Goal: Task Accomplishment & Management: Manage account settings

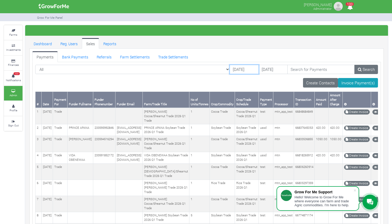
click at [230, 71] on input "13/10/2025" at bounding box center [244, 70] width 29 height 10
click at [230, 72] on input "15/10/2025" at bounding box center [244, 70] width 29 height 10
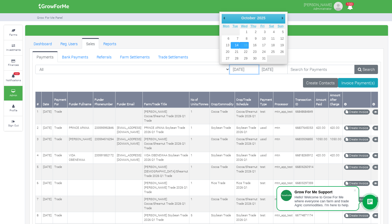
type input "[DATE]"
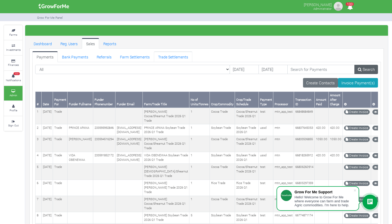
click at [172, 58] on link "Trade Settlements" at bounding box center [173, 56] width 38 height 11
click at [369, 72] on link "Search" at bounding box center [366, 70] width 24 height 10
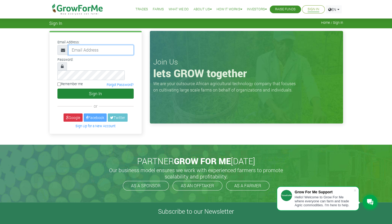
type input "linda@growforme.com"
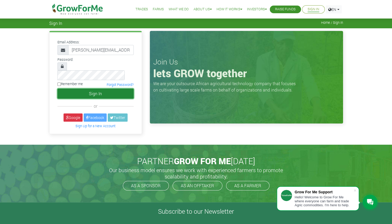
click at [103, 89] on button "Sign In" at bounding box center [95, 94] width 76 height 10
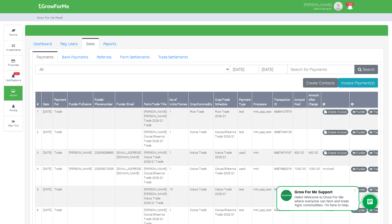
click at [68, 92] on th "Funder Fullname" at bounding box center [81, 100] width 26 height 16
